Goal: Task Accomplishment & Management: Manage account settings

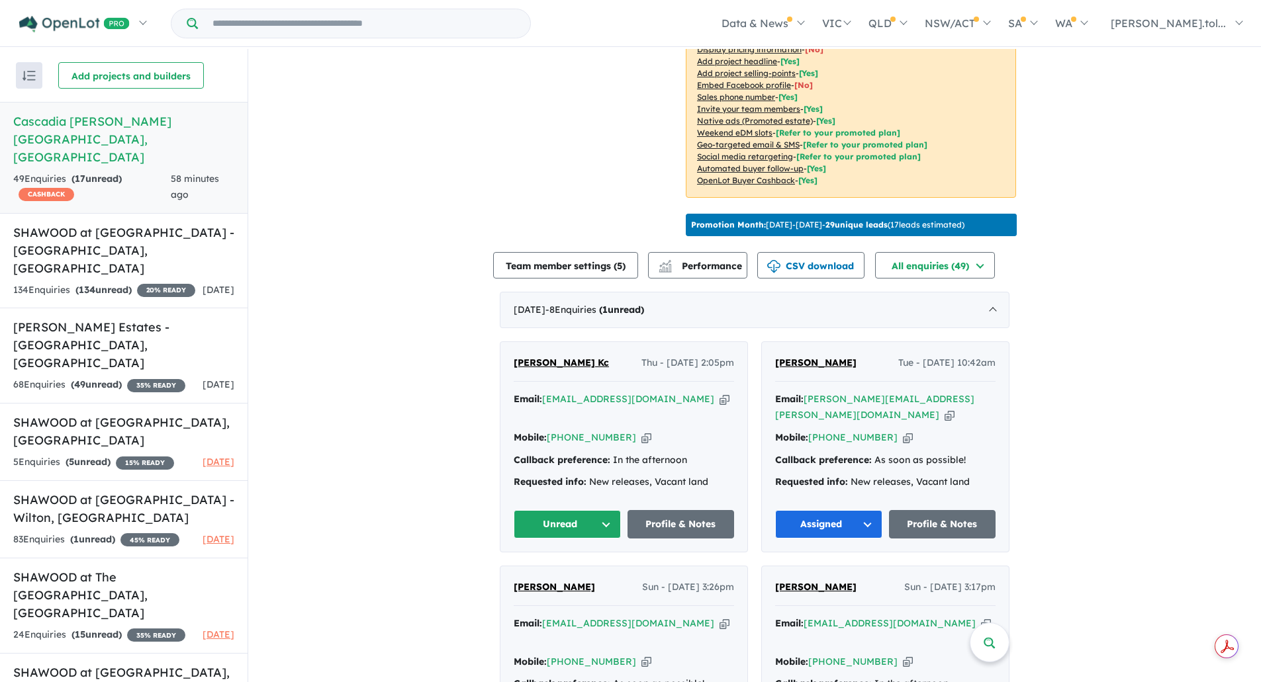
scroll to position [331, 0]
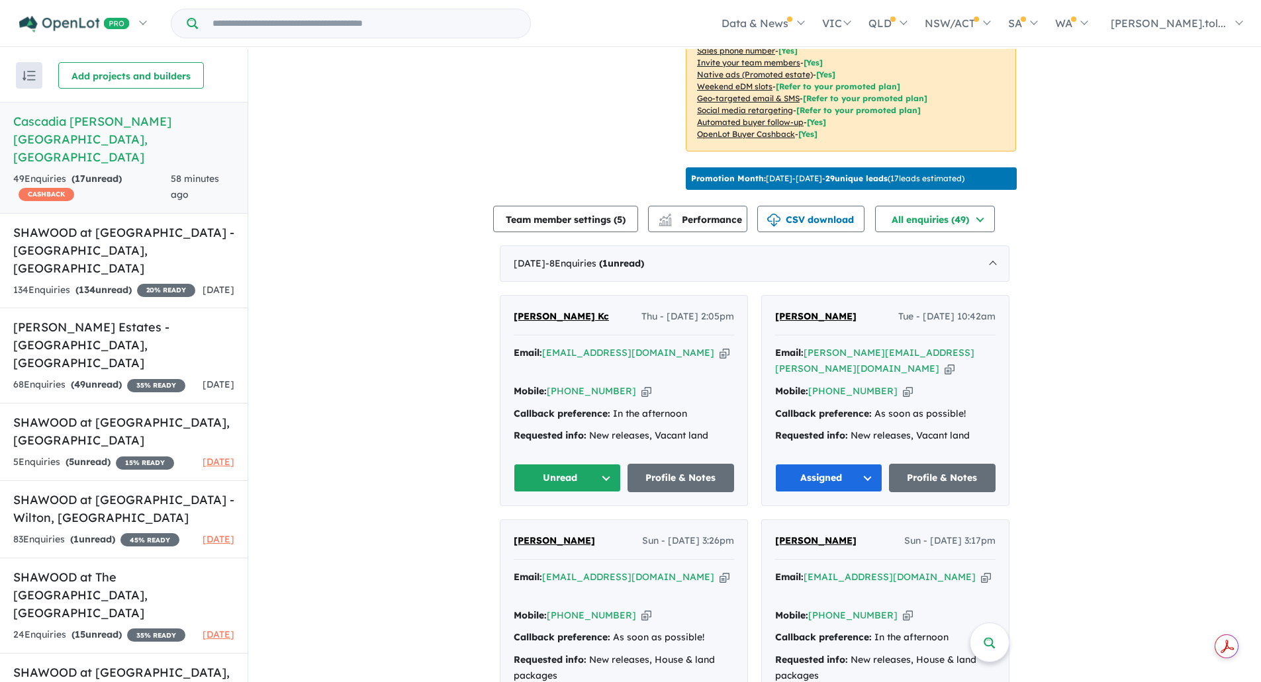
click at [591, 478] on button "Unread" at bounding box center [567, 478] width 107 height 28
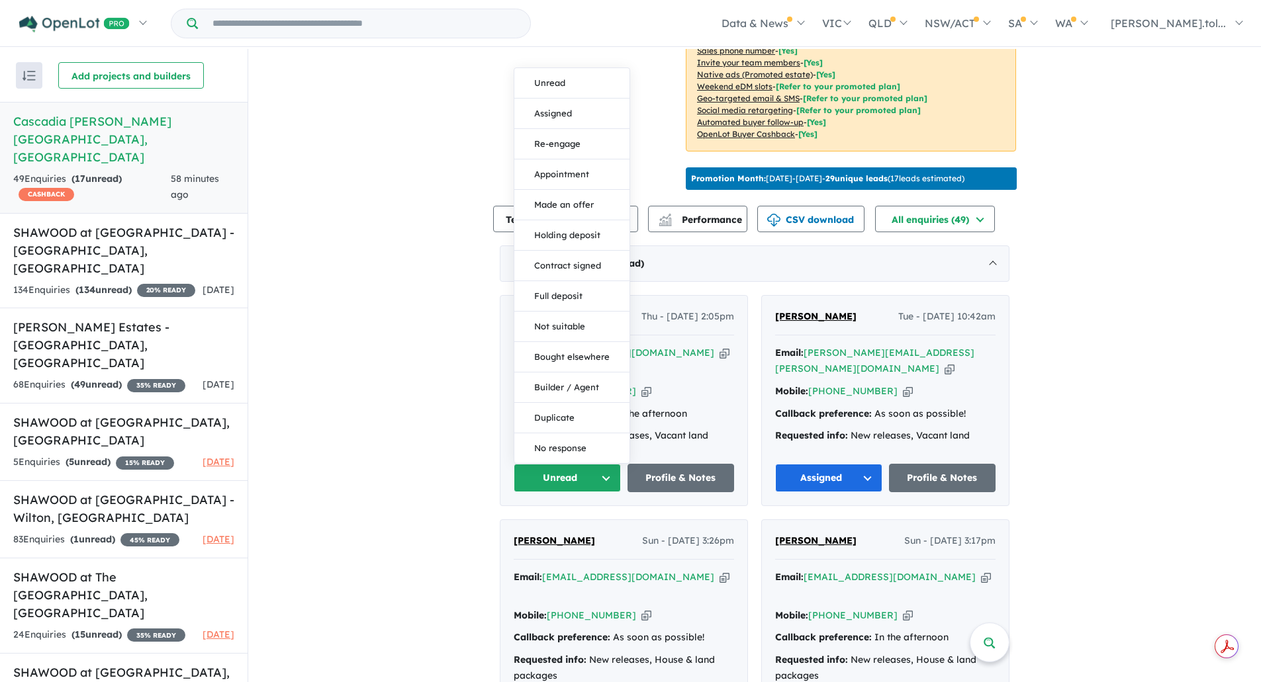
click at [591, 478] on button "Unread" at bounding box center [567, 478] width 107 height 28
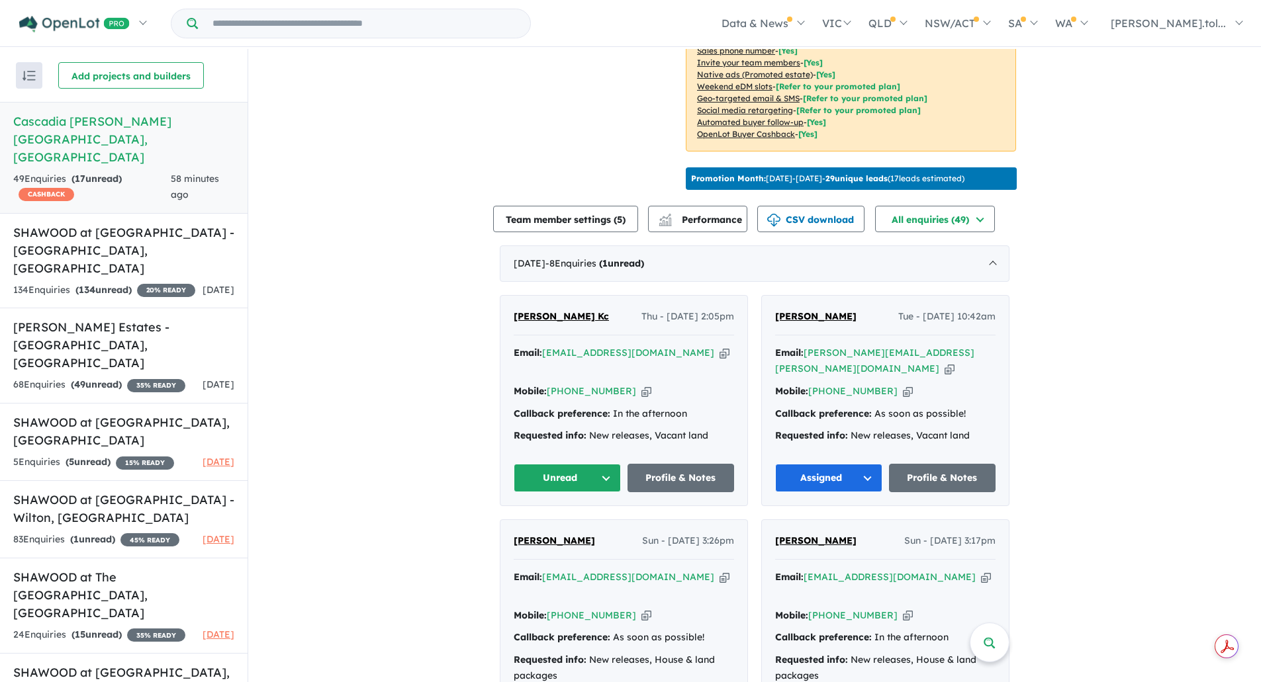
click at [591, 478] on button "Unread" at bounding box center [567, 478] width 107 height 28
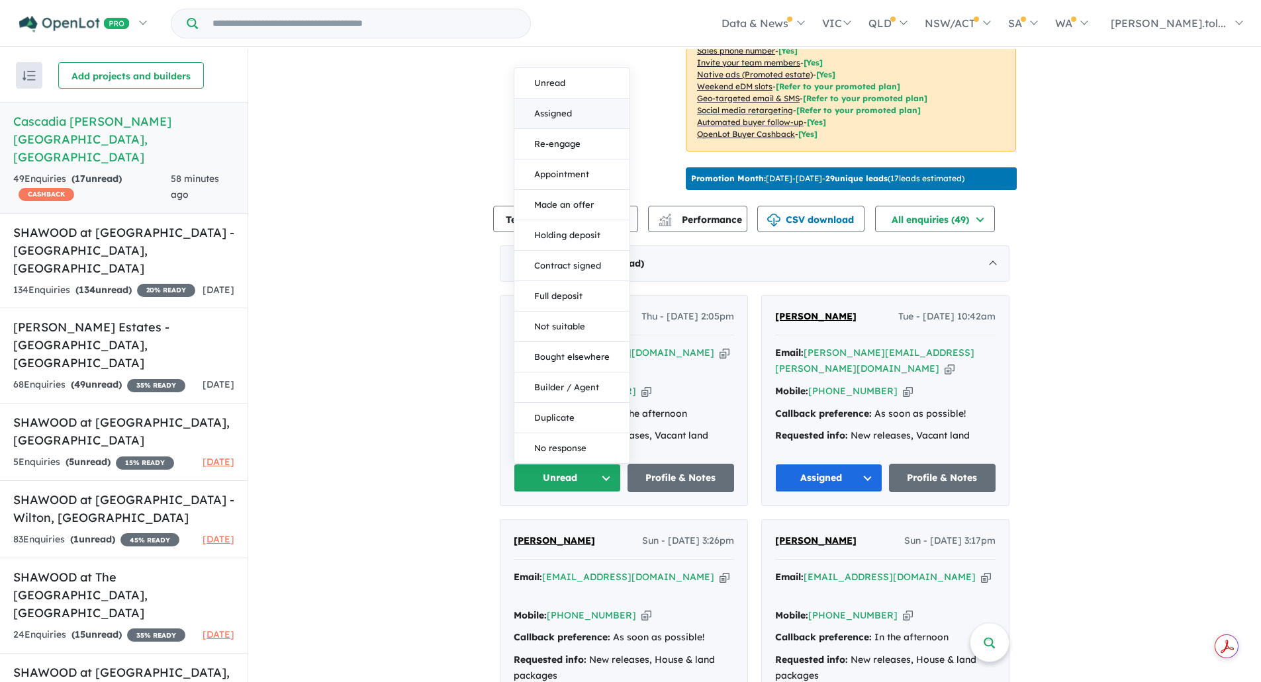
click at [583, 102] on button "Assigned" at bounding box center [571, 114] width 115 height 30
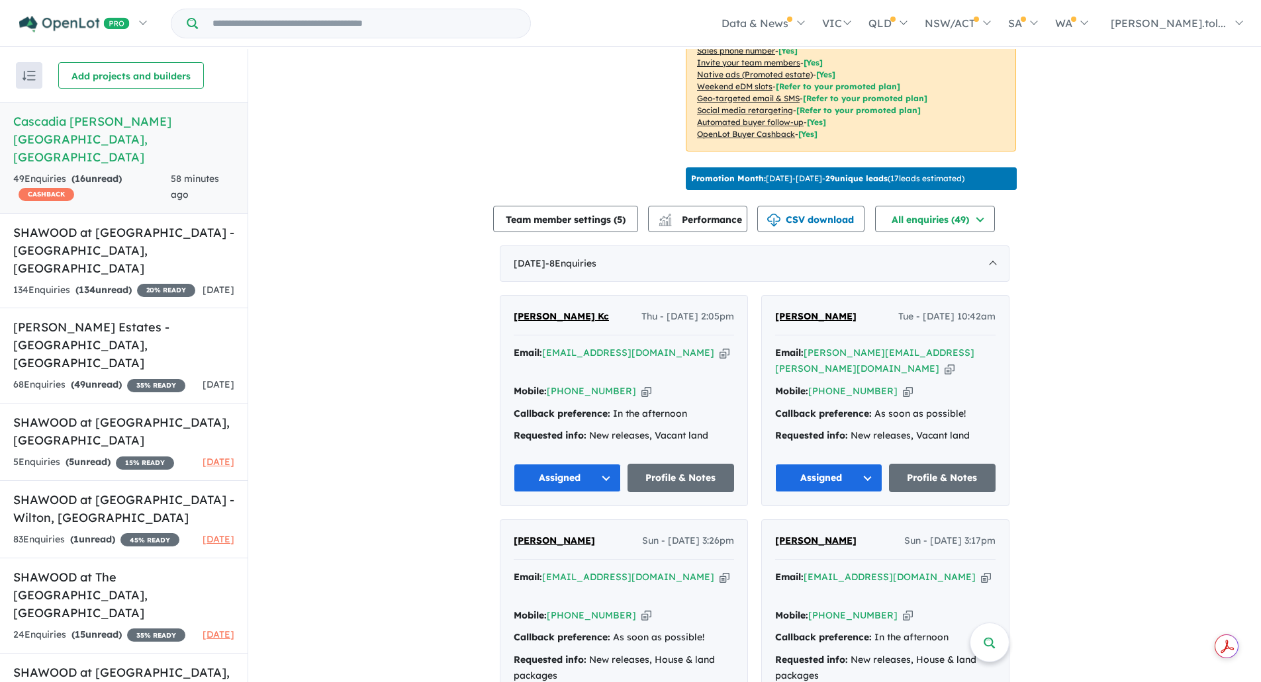
click at [720, 360] on icon "button" at bounding box center [725, 353] width 10 height 14
drag, startPoint x: 582, startPoint y: 328, endPoint x: 496, endPoint y: 332, distance: 86.1
click at [496, 332] on div "View 7 projects in your account Cascadia [GEOGRAPHIC_DATA][PERSON_NAME][GEOGRAP…" at bounding box center [754, 692] width 1013 height 1949
copy span "[PERSON_NAME] Kc"
click at [635, 387] on div "Mobile: [PHONE_NUMBER] Copied!" at bounding box center [624, 392] width 220 height 16
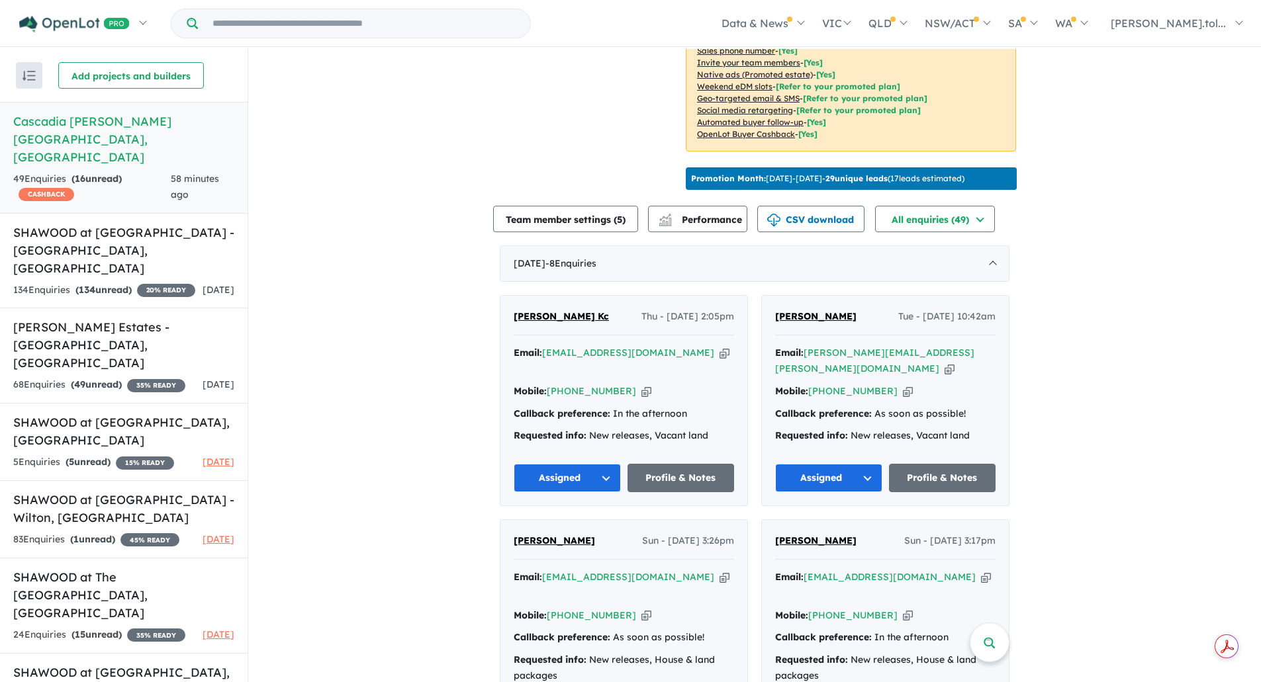
click at [641, 388] on icon "button" at bounding box center [646, 392] width 10 height 14
drag, startPoint x: 708, startPoint y: 432, endPoint x: 495, endPoint y: 418, distance: 212.9
click at [495, 418] on div "View 7 projects in your account Cascadia [GEOGRAPHIC_DATA][PERSON_NAME][GEOGRAP…" at bounding box center [754, 692] width 1013 height 1949
copy div "Callback preference: In the afternoon Requested info: New releases, Vacant land"
